Goal: Task Accomplishment & Management: Use online tool/utility

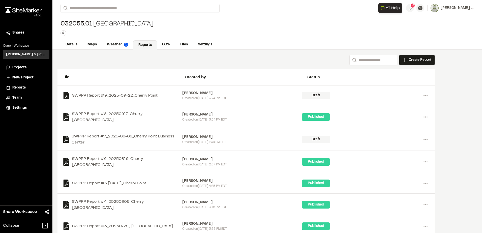
scroll to position [72, 0]
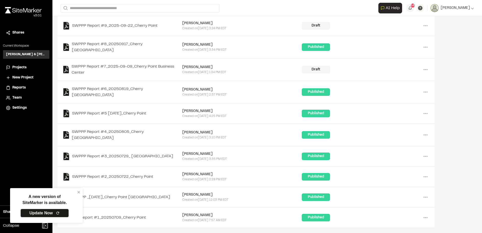
click at [47, 213] on link "Update Now" at bounding box center [44, 213] width 48 height 9
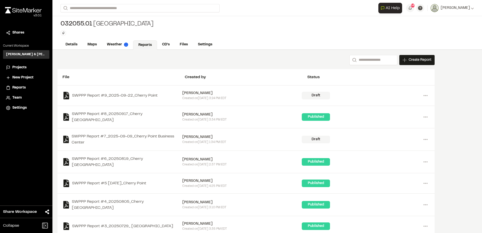
click at [19, 66] on span "Projects" at bounding box center [19, 68] width 14 height 6
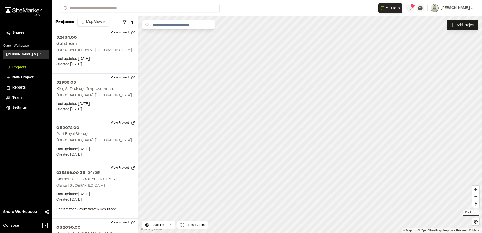
click at [19, 86] on span "Reports" at bounding box center [18, 88] width 13 height 6
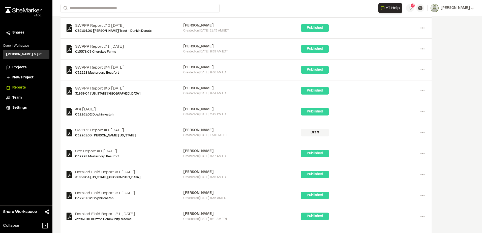
scroll to position [3060, 0]
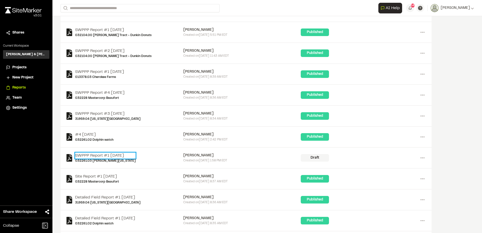
click at [122, 153] on link "SWPPP Report #1 [DATE]" at bounding box center [105, 156] width 61 height 6
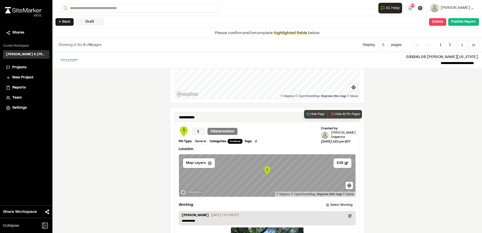
scroll to position [834, 0]
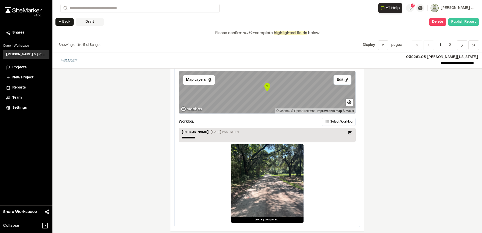
click at [454, 21] on button "Publish Report" at bounding box center [463, 22] width 31 height 8
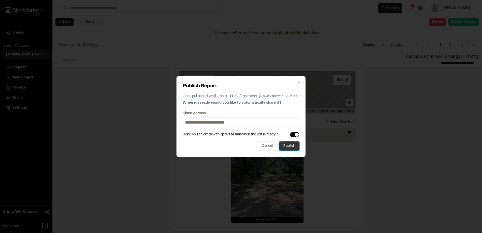
click at [294, 146] on button "Publish" at bounding box center [289, 145] width 20 height 9
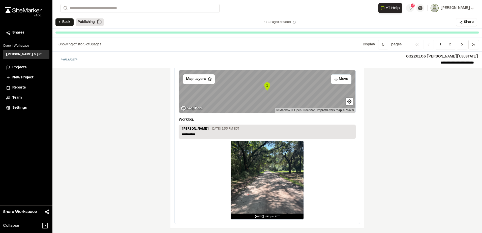
scroll to position [824, 0]
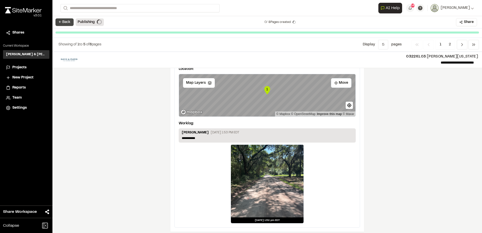
click at [65, 20] on button "← Back" at bounding box center [64, 22] width 18 height 8
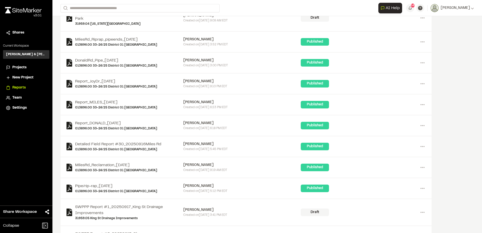
scroll to position [387, 0]
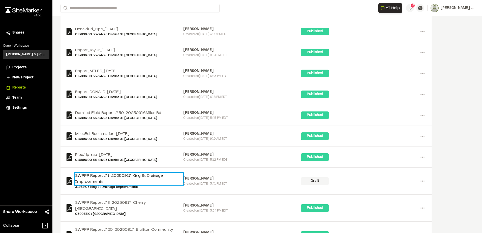
click at [131, 173] on link "SWPPP Report #1_20250917_King St Drainage Improvements" at bounding box center [129, 179] width 108 height 12
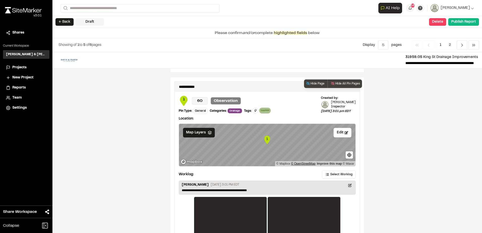
scroll to position [834, 0]
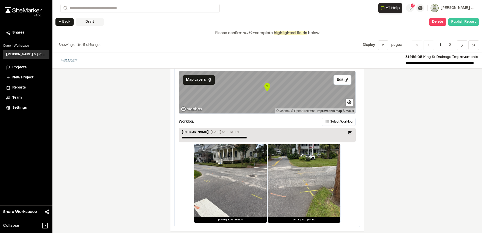
click at [460, 24] on button "Publish Report" at bounding box center [463, 22] width 31 height 8
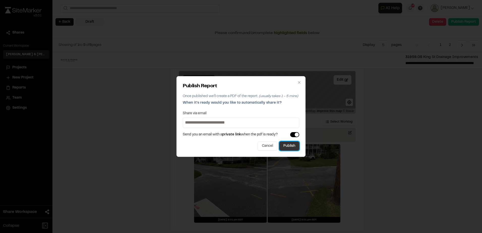
click at [288, 149] on button "Publish" at bounding box center [289, 145] width 20 height 9
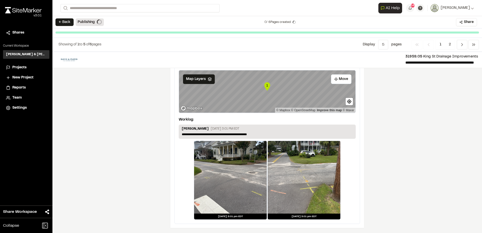
scroll to position [824, 0]
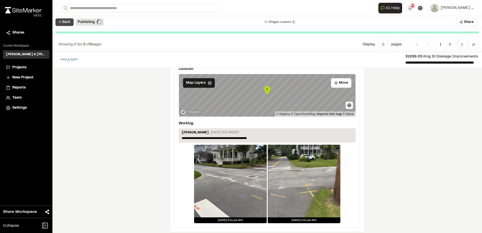
click at [68, 24] on button "← Back" at bounding box center [64, 22] width 18 height 8
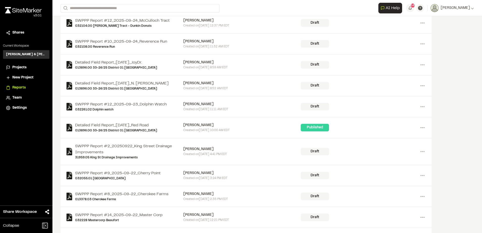
scroll to position [34, 0]
